Goal: Task Accomplishment & Management: Complete application form

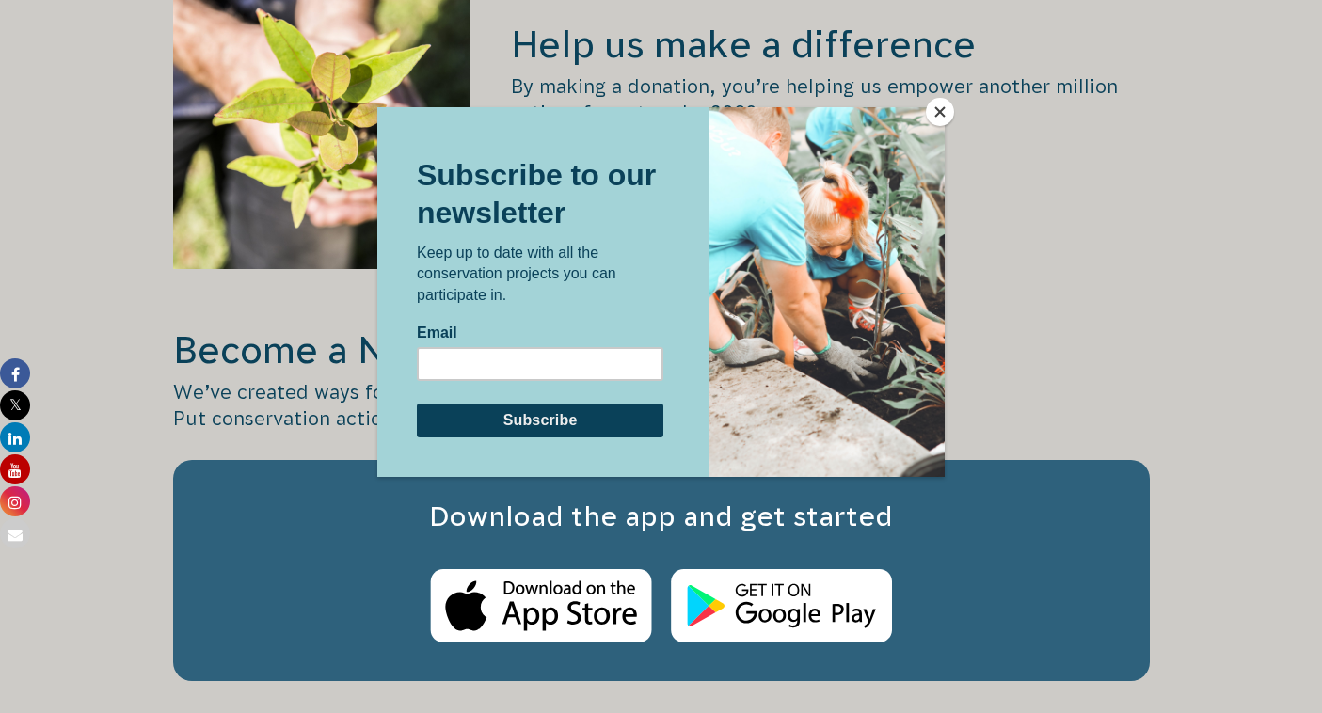
scroll to position [2824, 0]
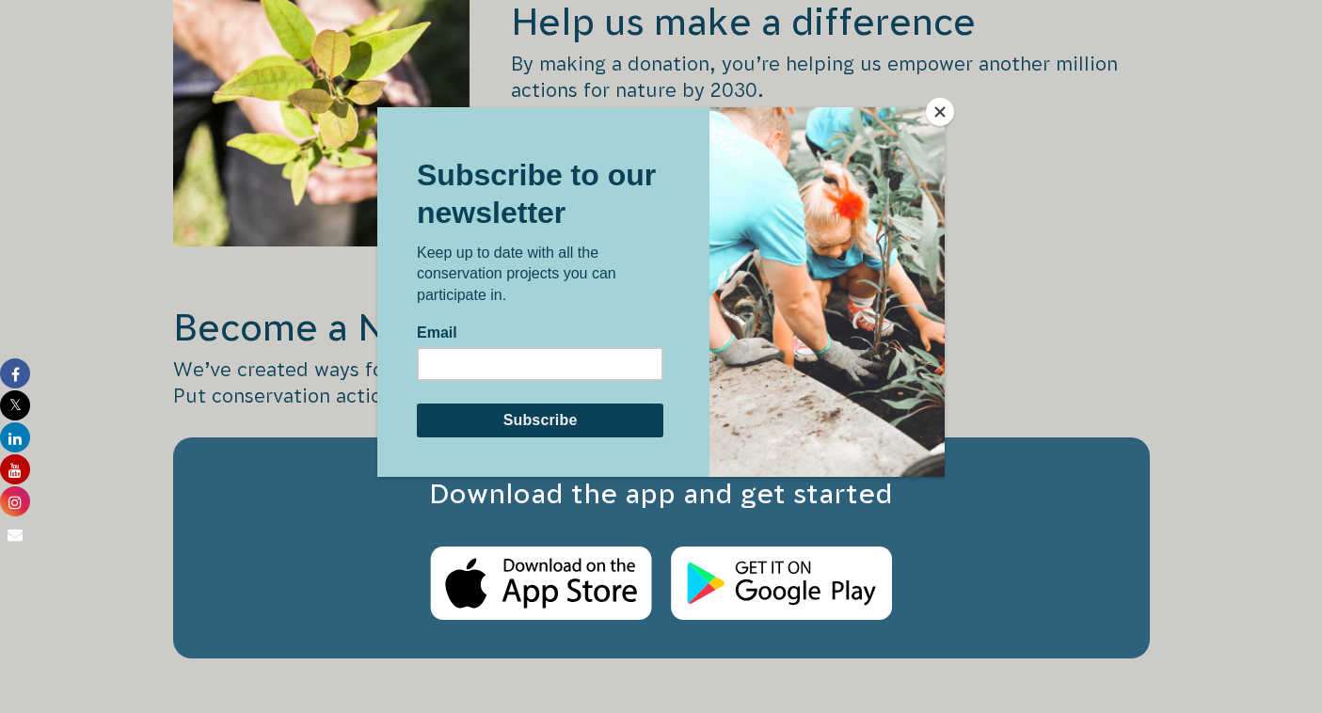
click at [944, 117] on button "Close" at bounding box center [940, 112] width 28 height 28
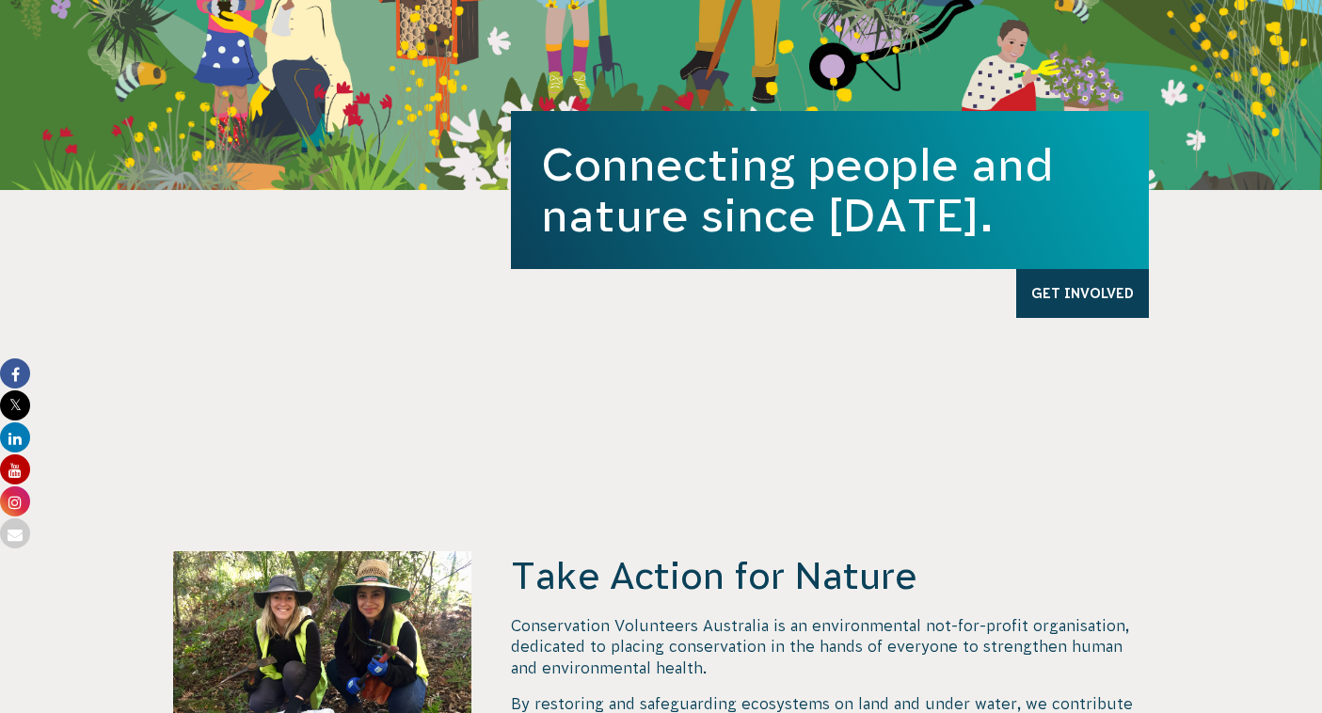
scroll to position [0, 0]
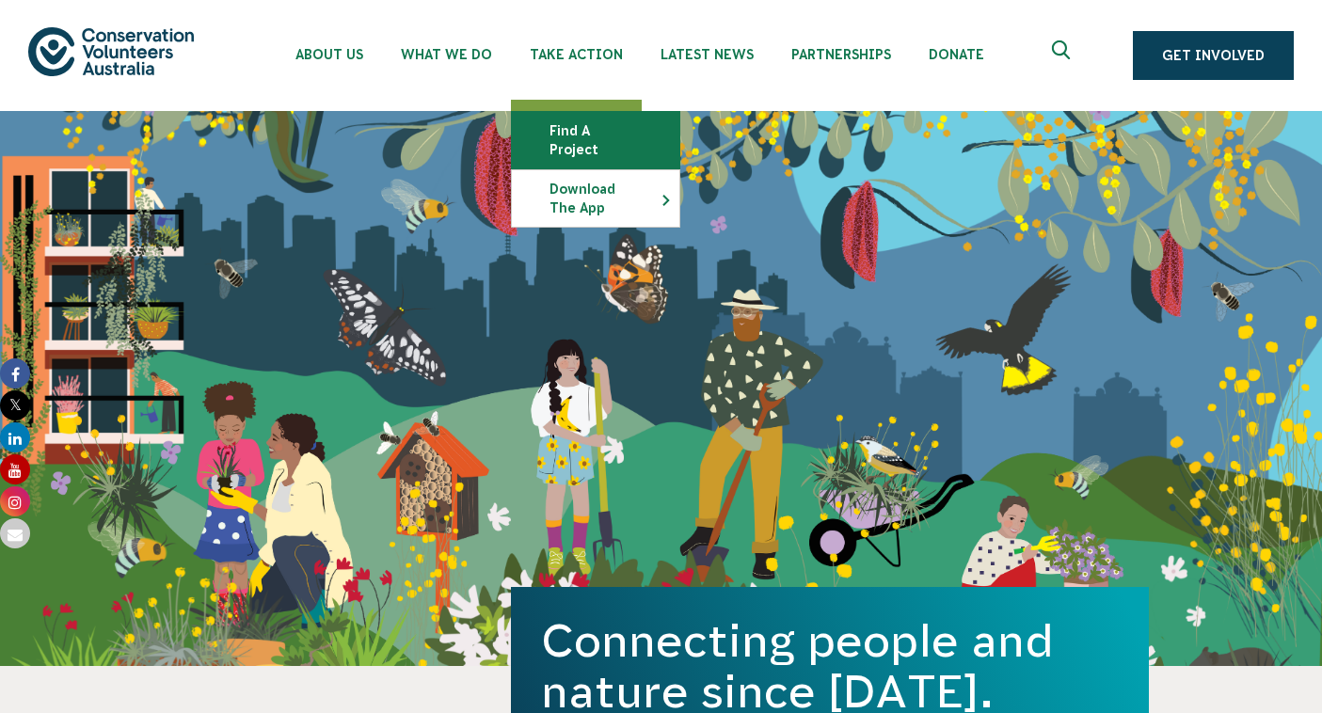
click at [599, 133] on link "Find a project" at bounding box center [595, 140] width 167 height 56
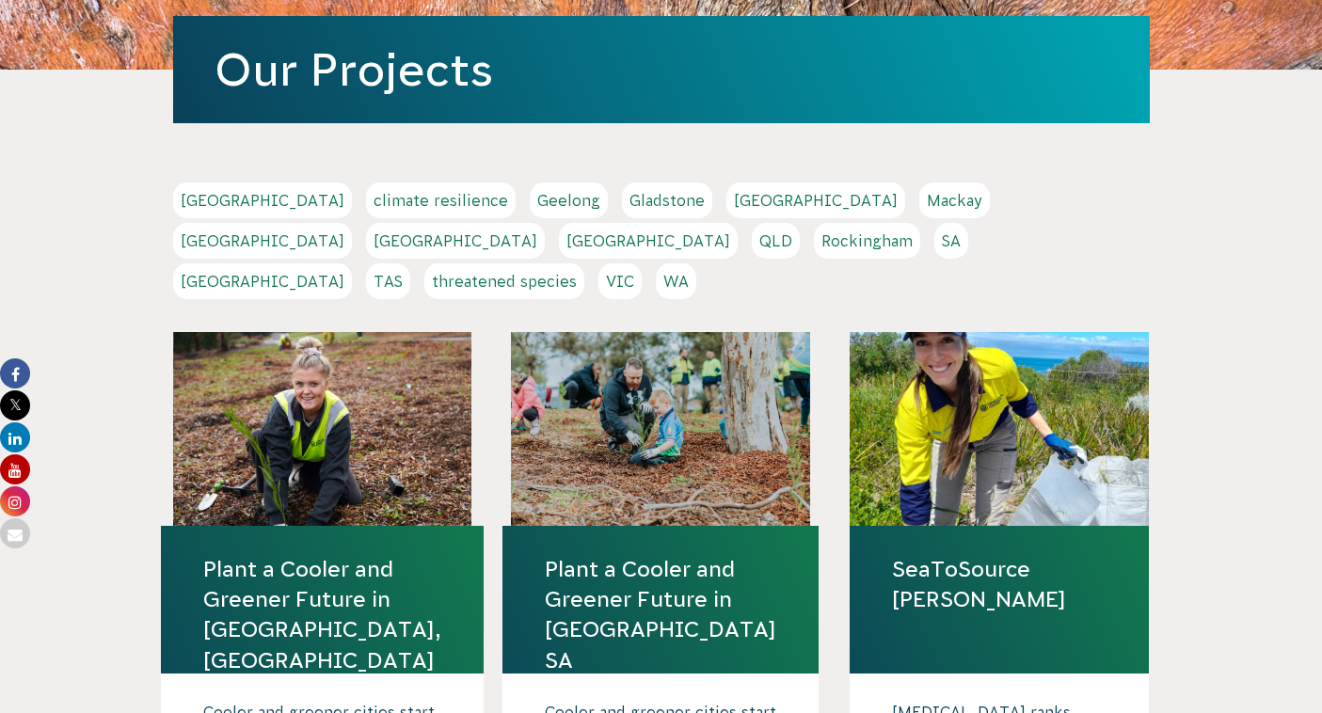
scroll to position [297, 0]
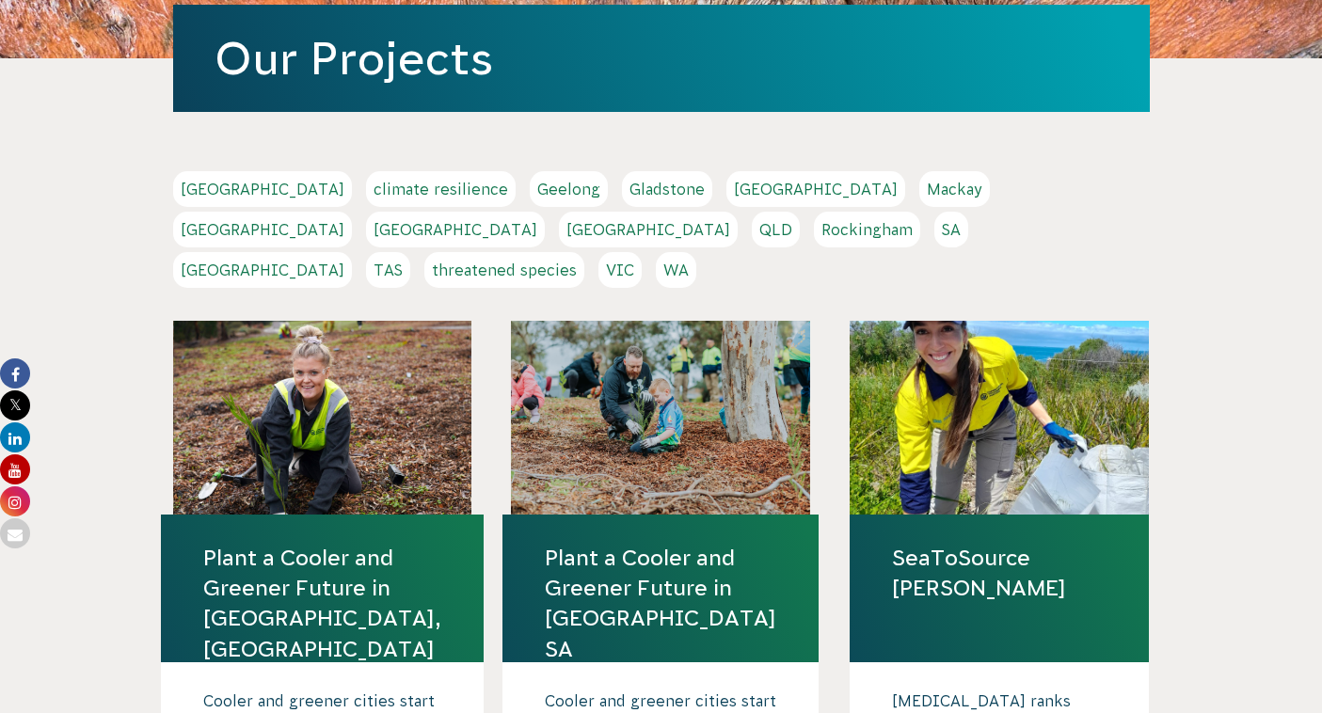
click at [352, 252] on link "Sydney" at bounding box center [262, 270] width 179 height 36
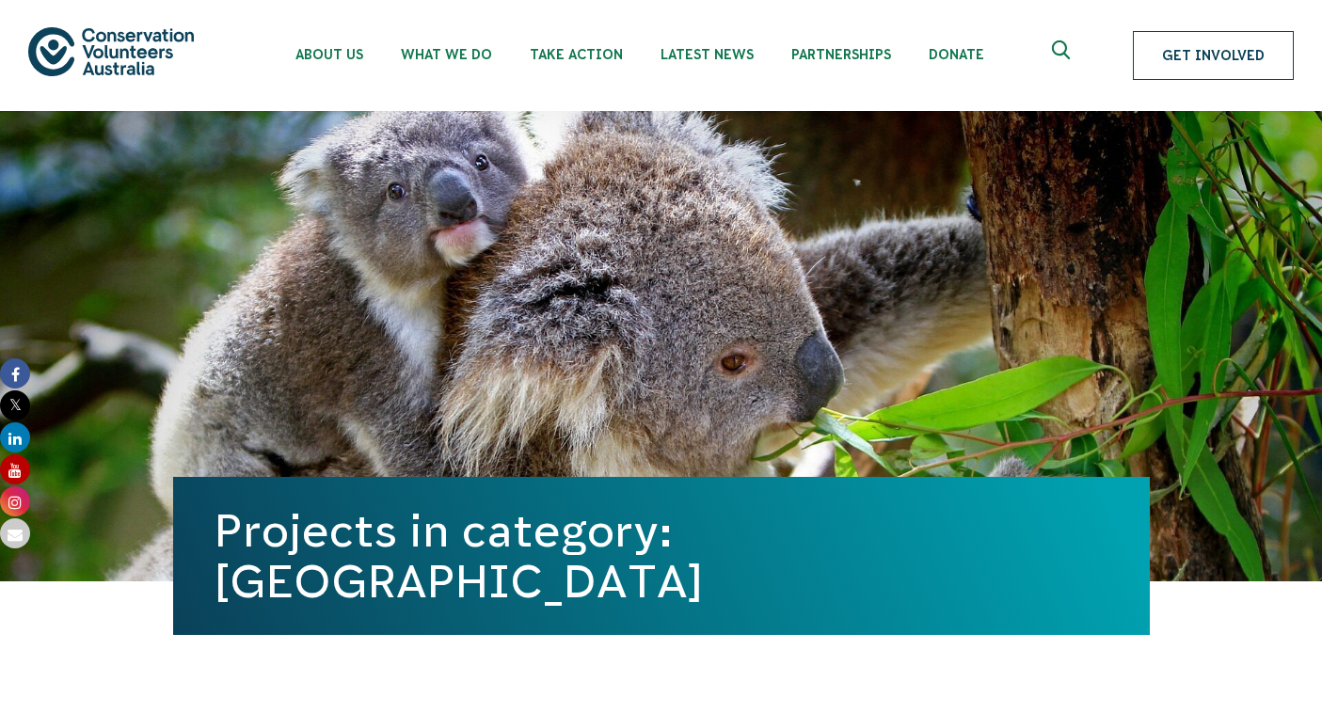
click at [1247, 50] on link "Get Involved" at bounding box center [1213, 55] width 161 height 49
